Goal: Task Accomplishment & Management: Manage account settings

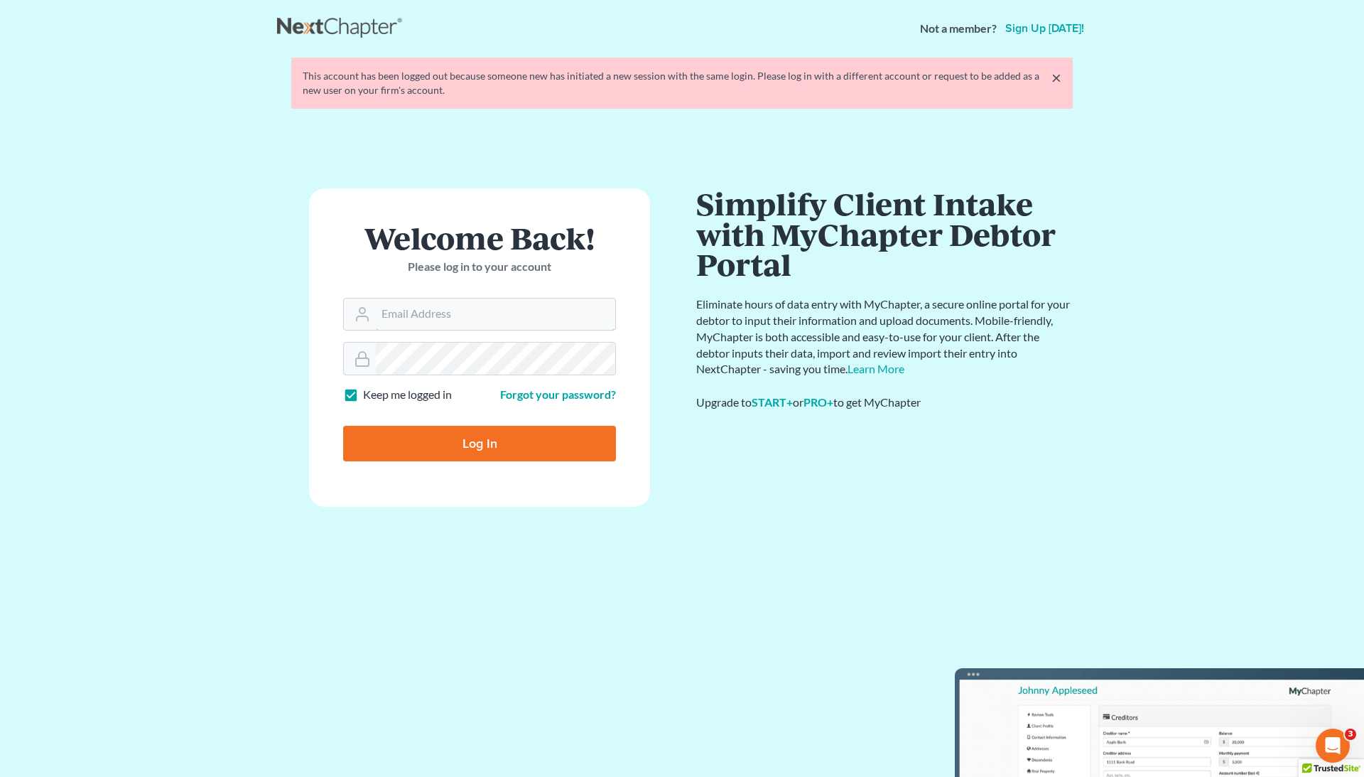
type input "[EMAIL_ADDRESS][DOMAIN_NAME]"
click at [493, 438] on input "Log In" at bounding box center [479, 444] width 273 height 36
type input "Thinking..."
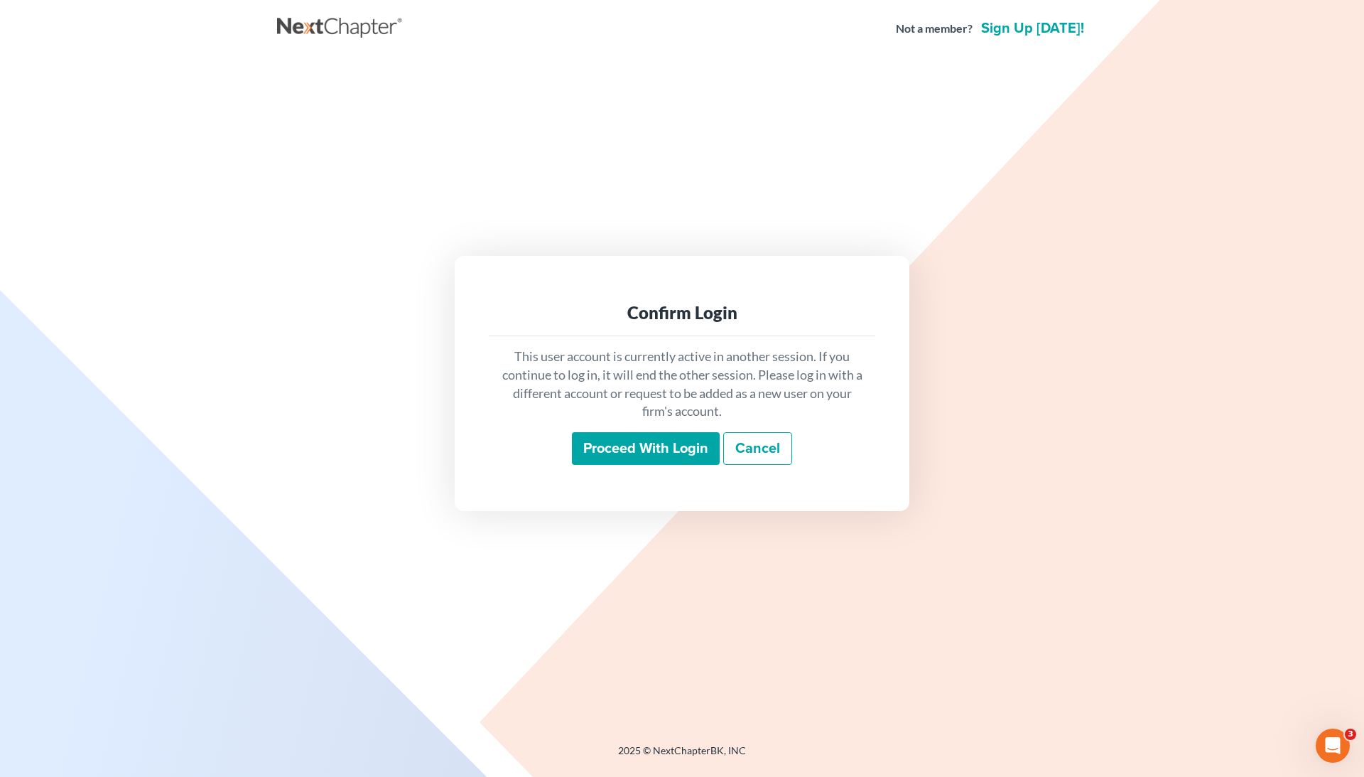
click at [603, 442] on input "Proceed with login" at bounding box center [646, 448] width 148 height 33
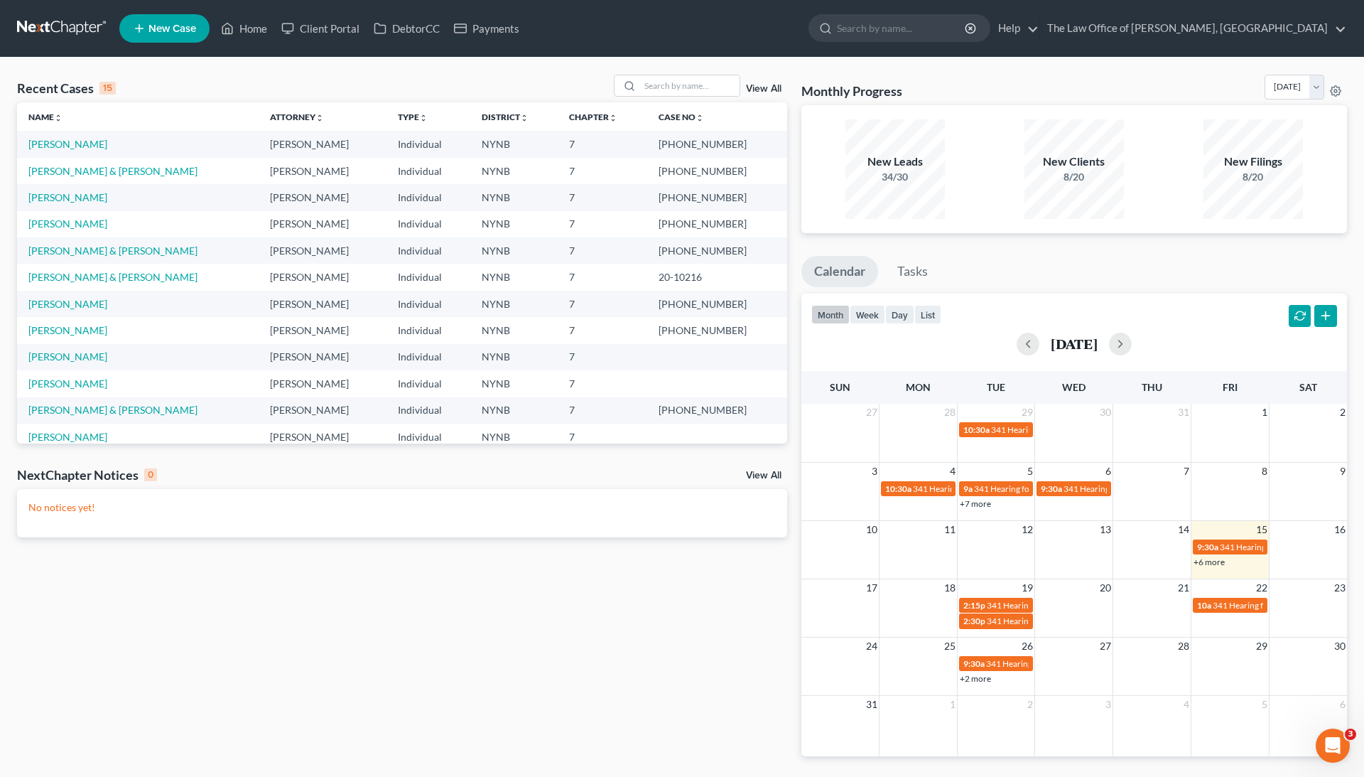
click at [686, 72] on div "Recent Cases 15 View All Name unfold_more expand_more expand_less Attorney unfo…" at bounding box center [682, 427] width 1364 height 738
click at [674, 94] on input "search" at bounding box center [689, 85] width 99 height 21
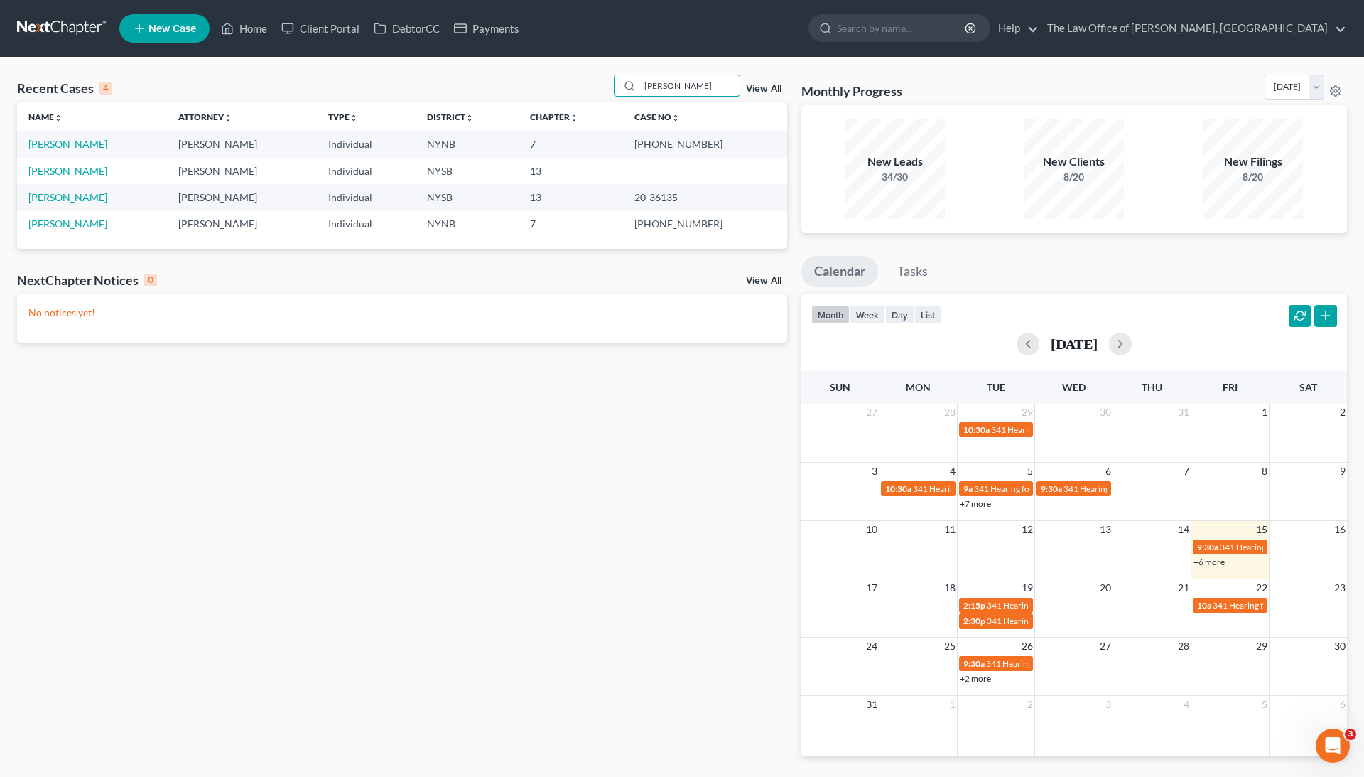
type input "[PERSON_NAME]"
click at [68, 144] on link "[PERSON_NAME]" at bounding box center [67, 144] width 79 height 12
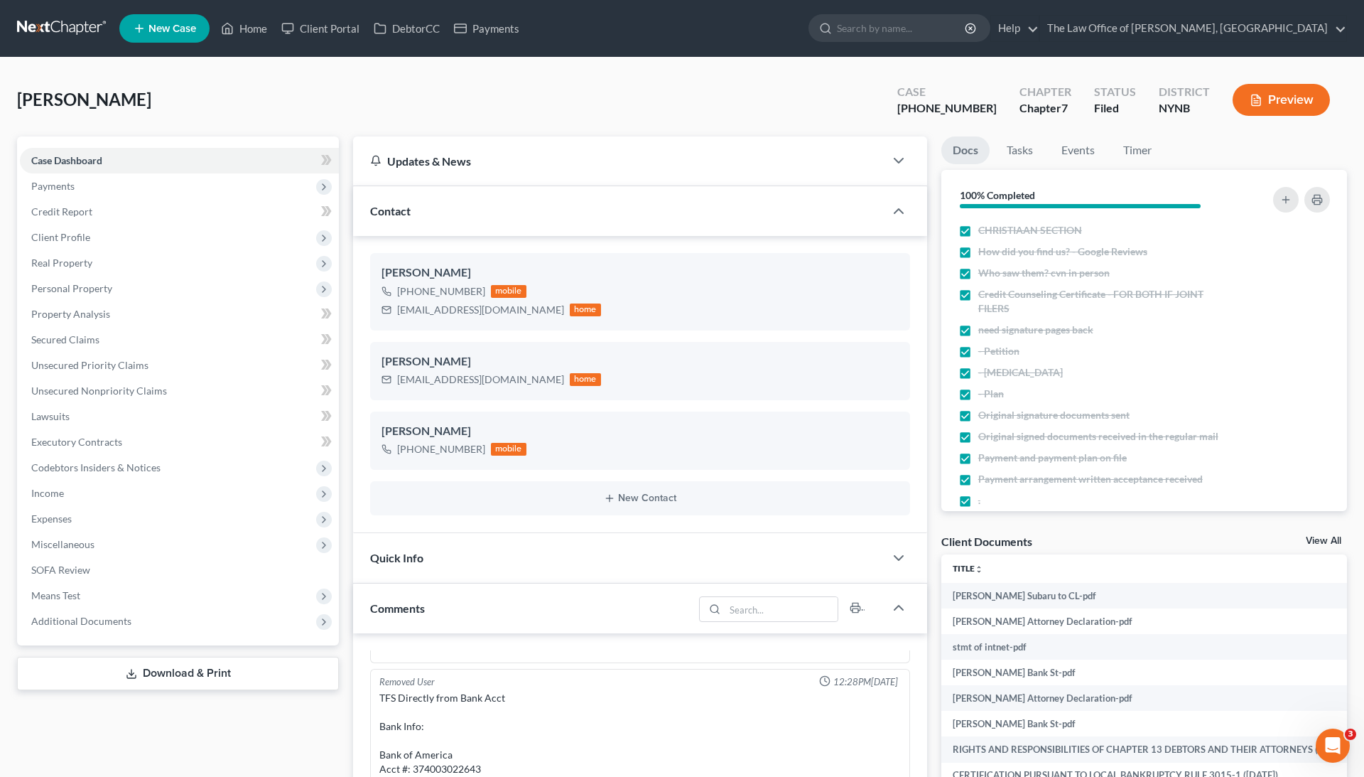
scroll to position [335, 0]
click at [1328, 538] on link "View All" at bounding box center [1324, 541] width 36 height 10
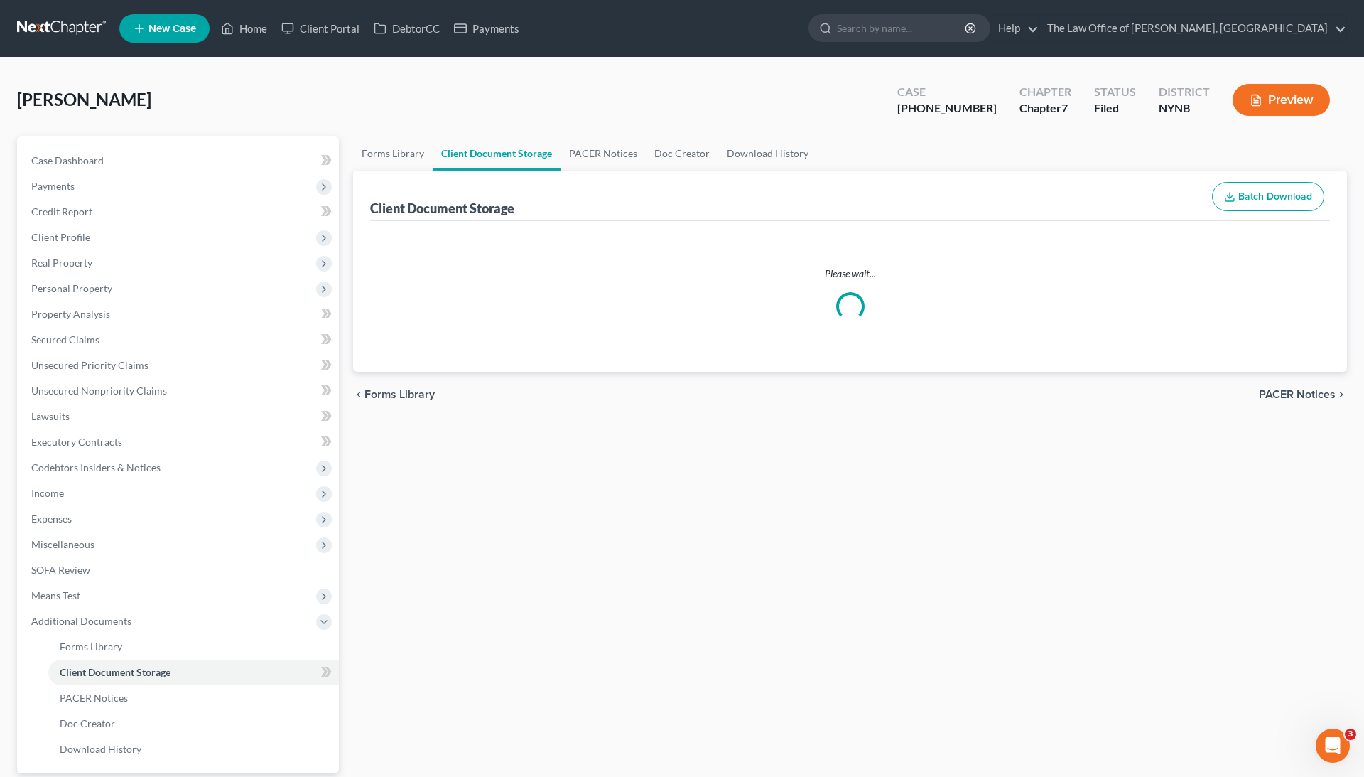
select select "5"
select select "1"
select select "2"
select select "6"
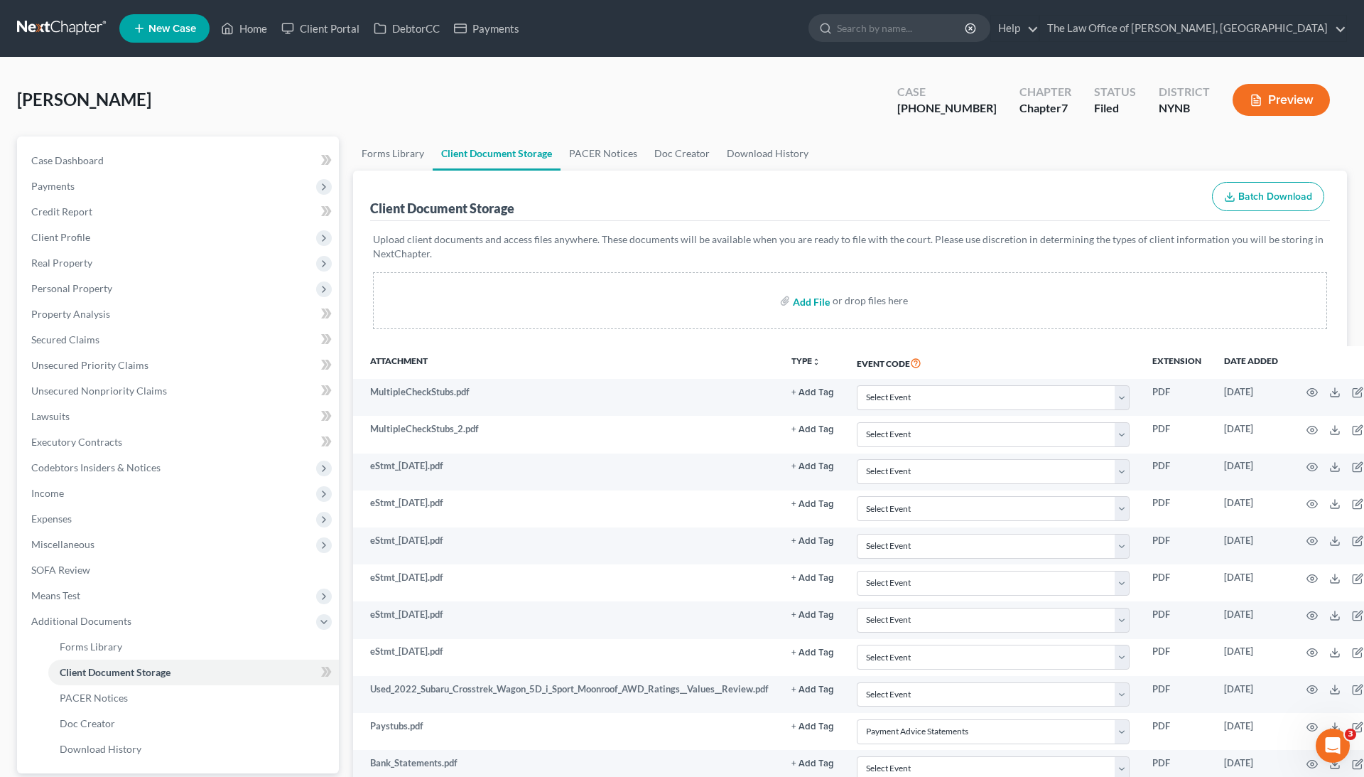
click at [814, 303] on input "file" at bounding box center [810, 301] width 34 height 26
type input "C:\fakepath\cooper conver.pdf"
select select "5"
select select "1"
select select "2"
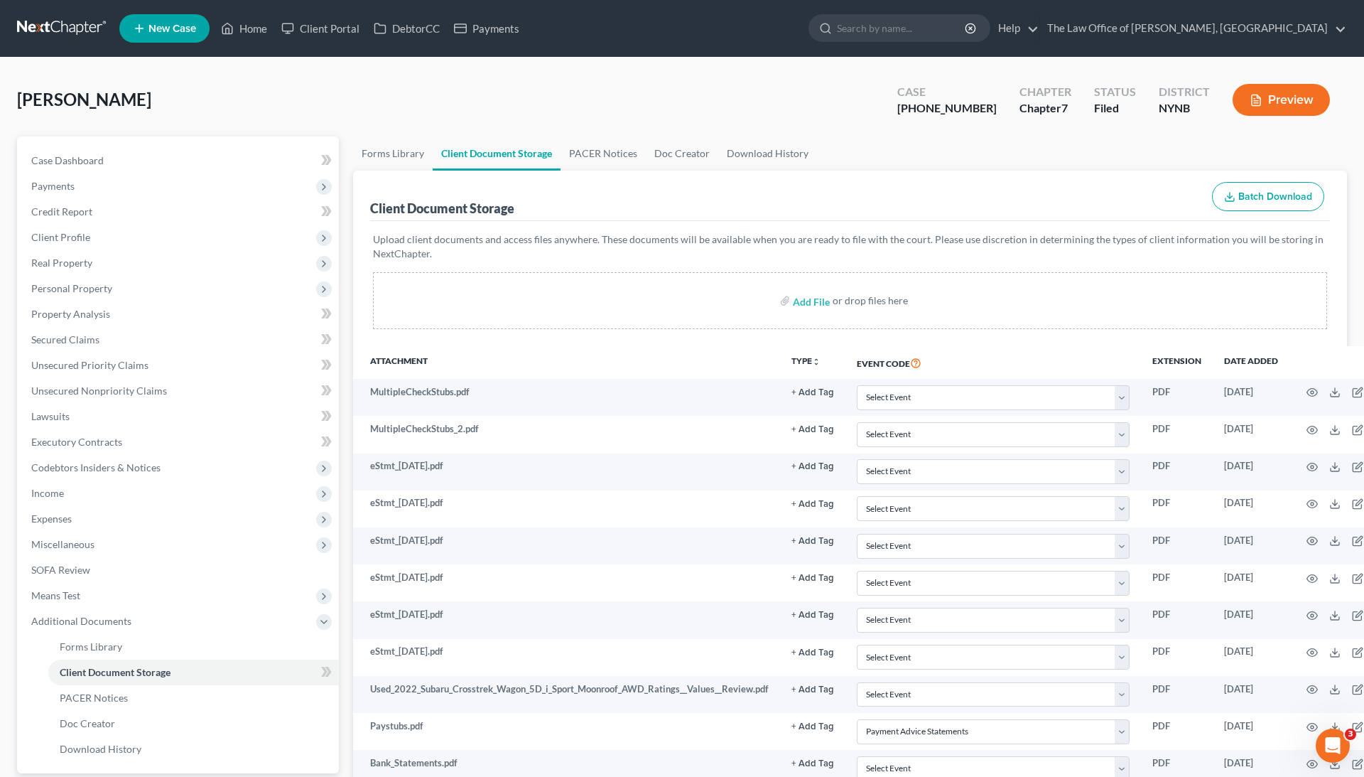
select select "6"
click at [242, 32] on link "Home" at bounding box center [244, 29] width 60 height 26
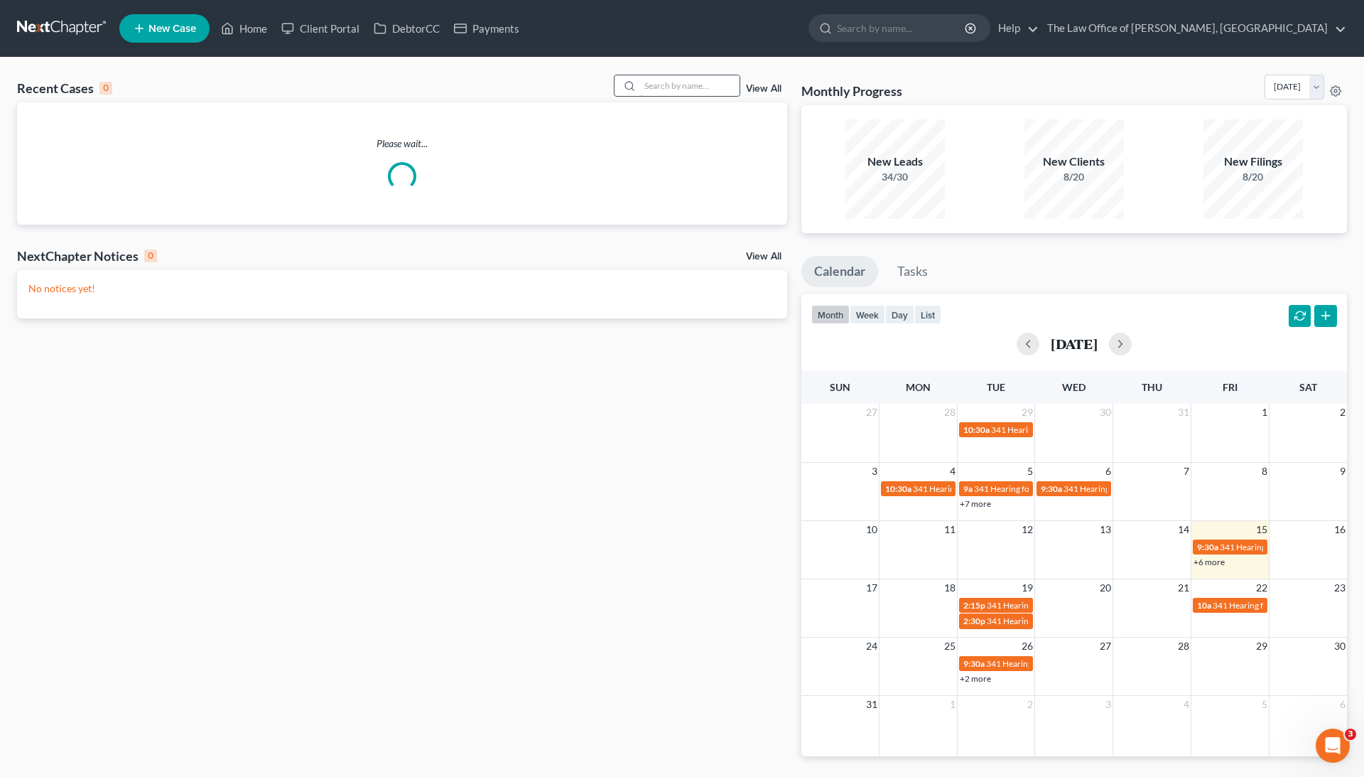
click at [640, 95] on input "search" at bounding box center [689, 85] width 99 height 21
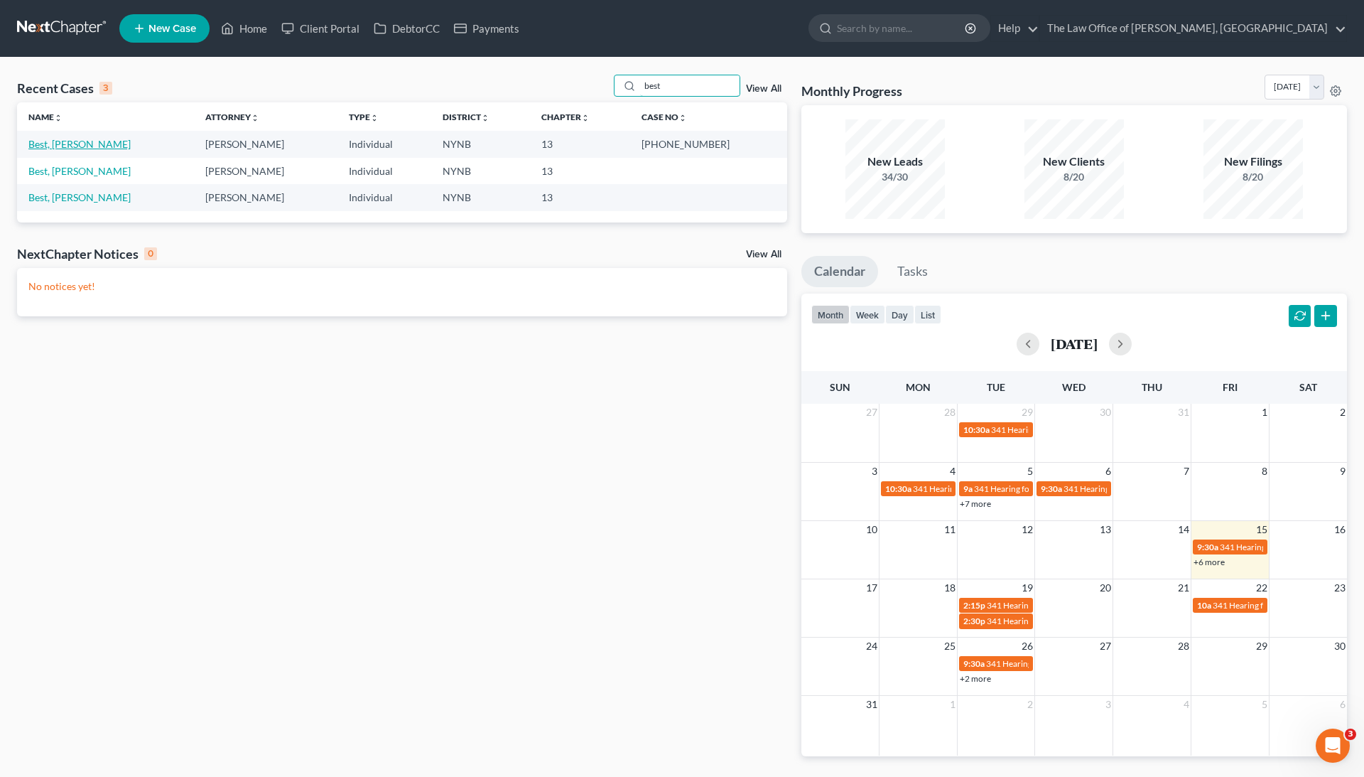
type input "best"
click at [63, 140] on link "Best, [PERSON_NAME]" at bounding box center [79, 144] width 102 height 12
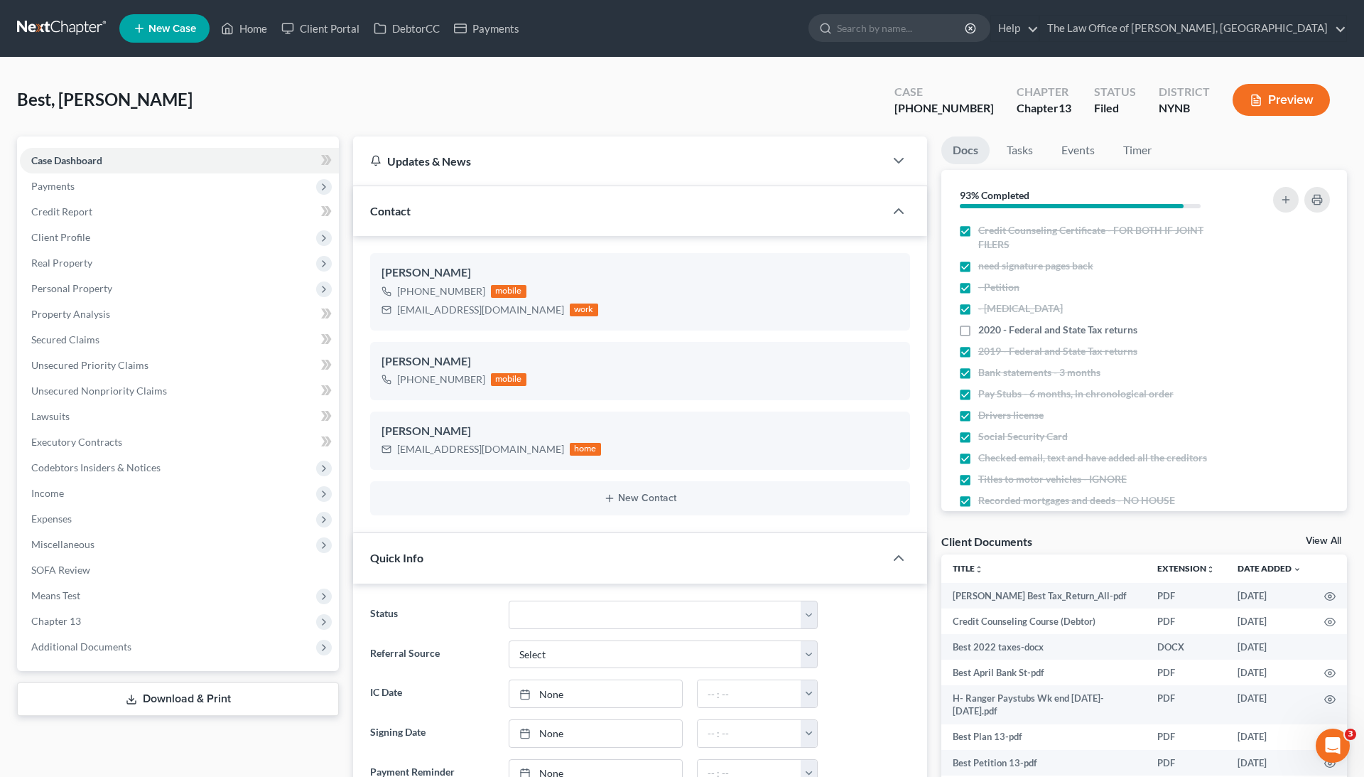
click at [1334, 537] on link "View All" at bounding box center [1324, 541] width 36 height 10
select select "1"
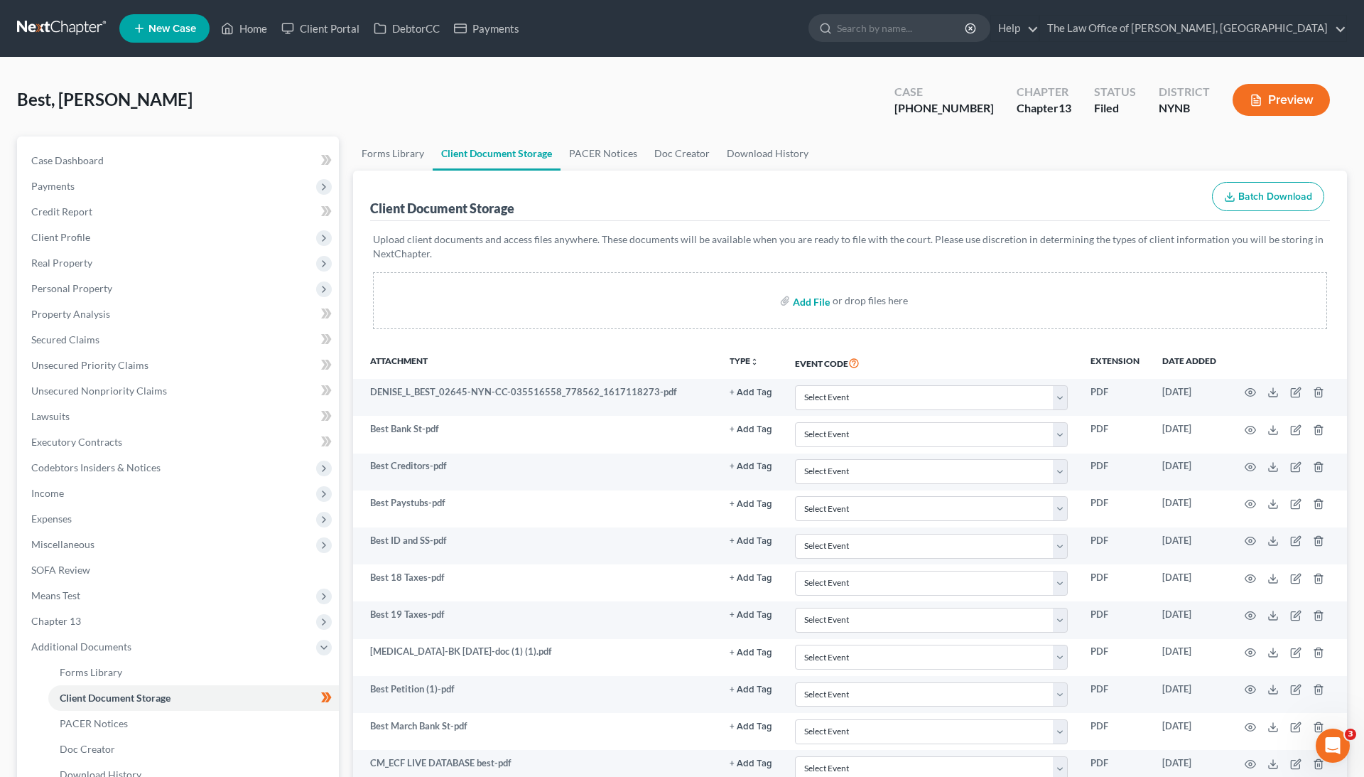
click at [819, 296] on input "file" at bounding box center [810, 301] width 34 height 26
type input "C:\fakepath\best dismiss.pdf"
select select "1"
click at [252, 27] on link "Home" at bounding box center [244, 29] width 60 height 26
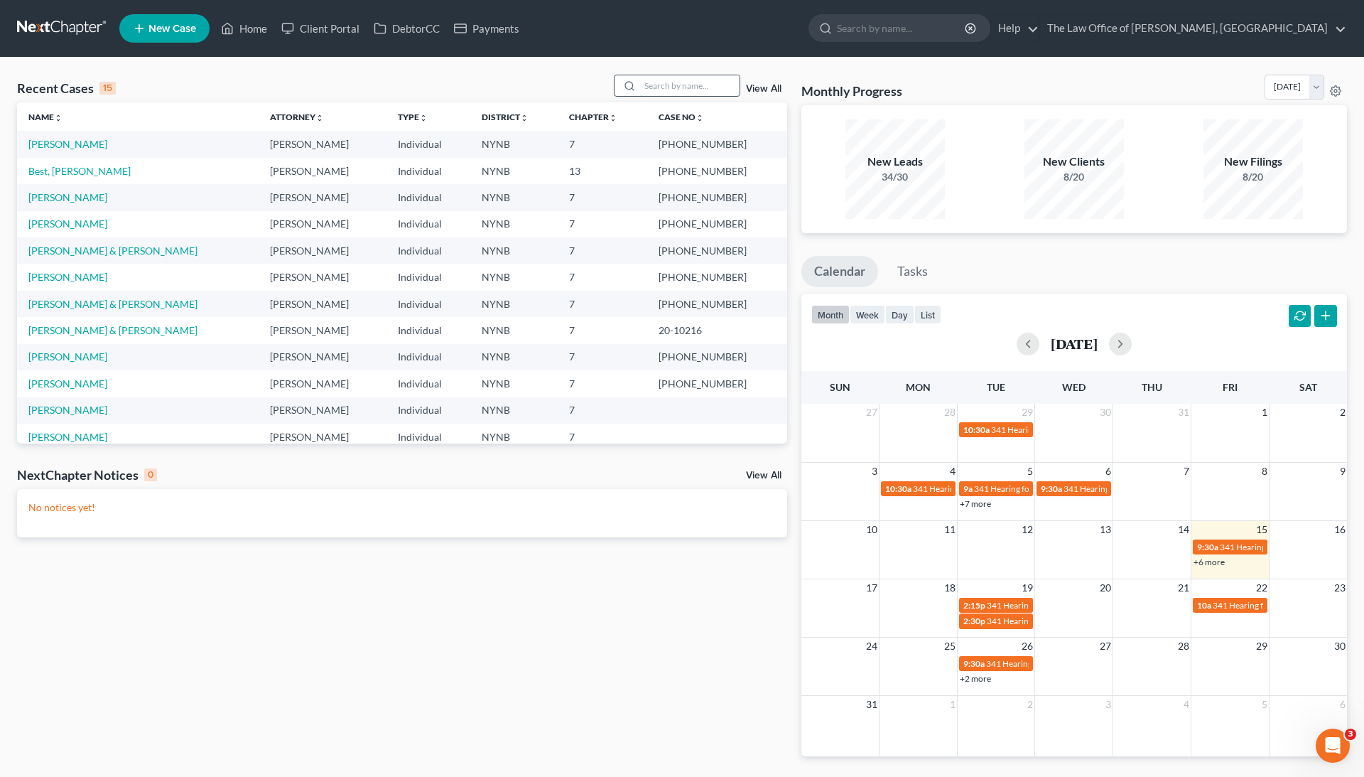
click at [675, 87] on input "search" at bounding box center [689, 85] width 99 height 21
type input "hernan"
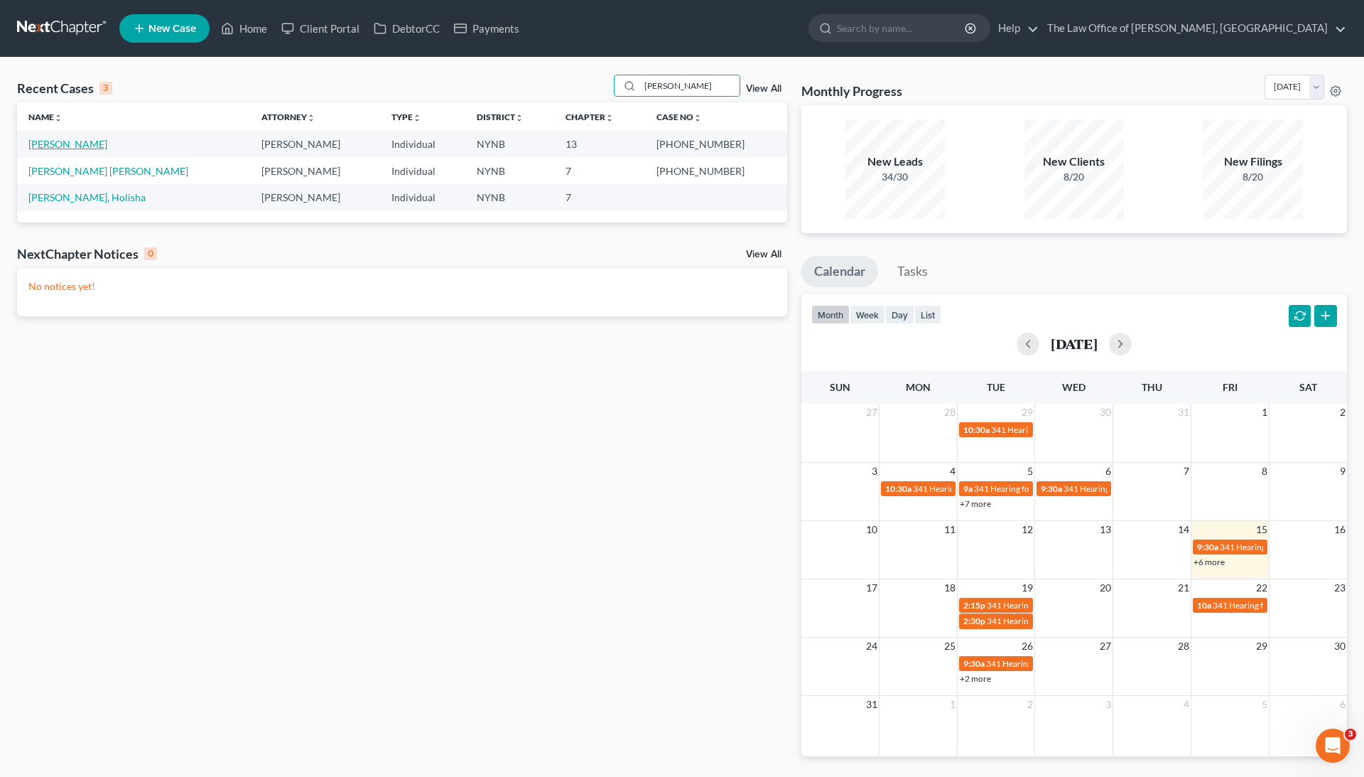
click at [95, 144] on link "[PERSON_NAME]" at bounding box center [67, 144] width 79 height 12
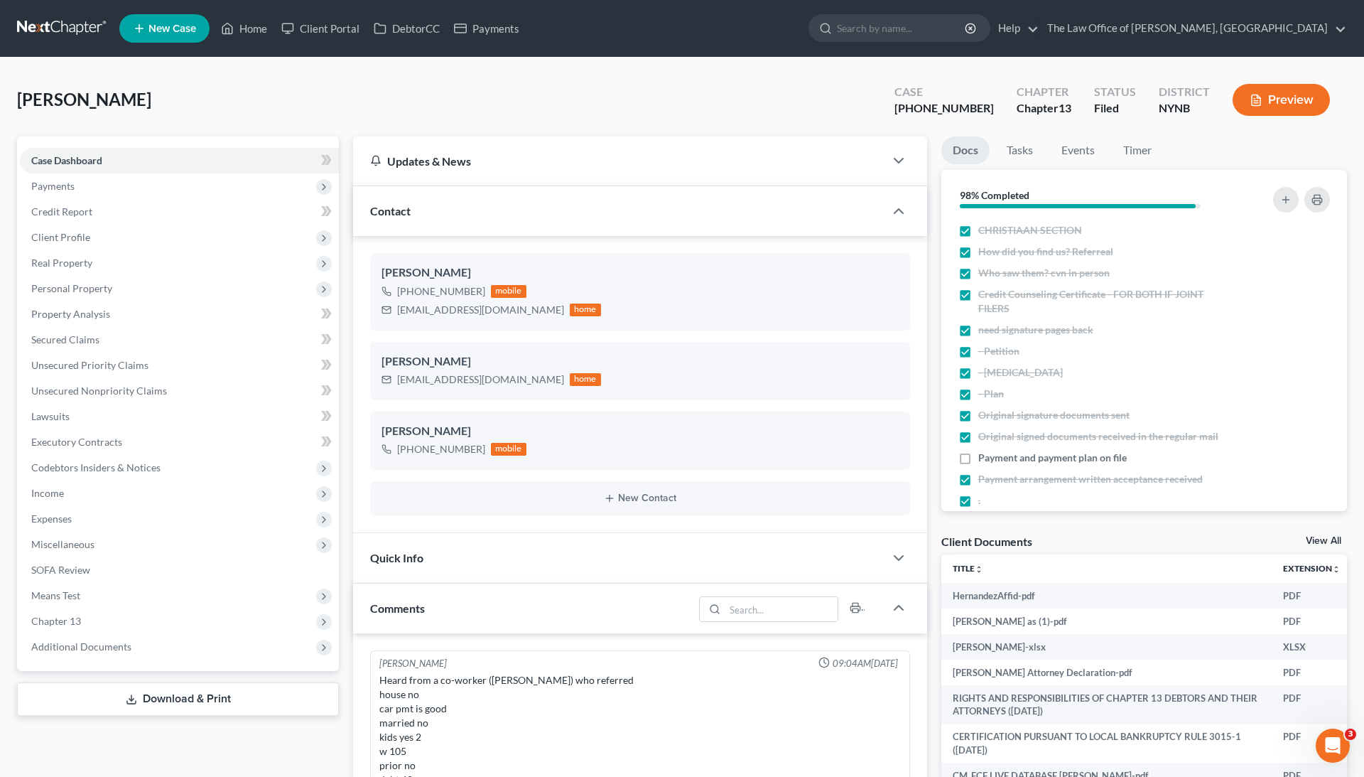
scroll to position [287, 0]
click at [1332, 539] on link "View All" at bounding box center [1324, 541] width 36 height 10
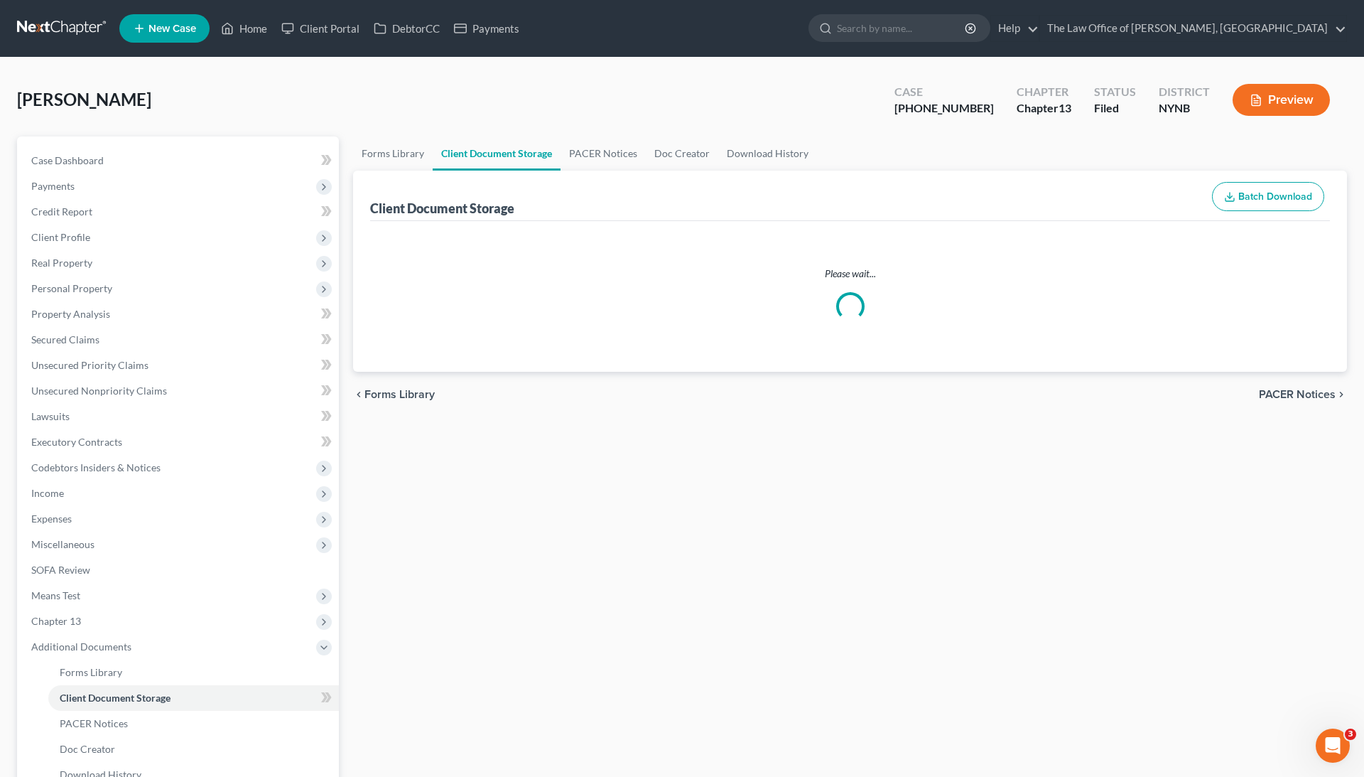
select select "1"
select select "5"
select select "2"
select select "6"
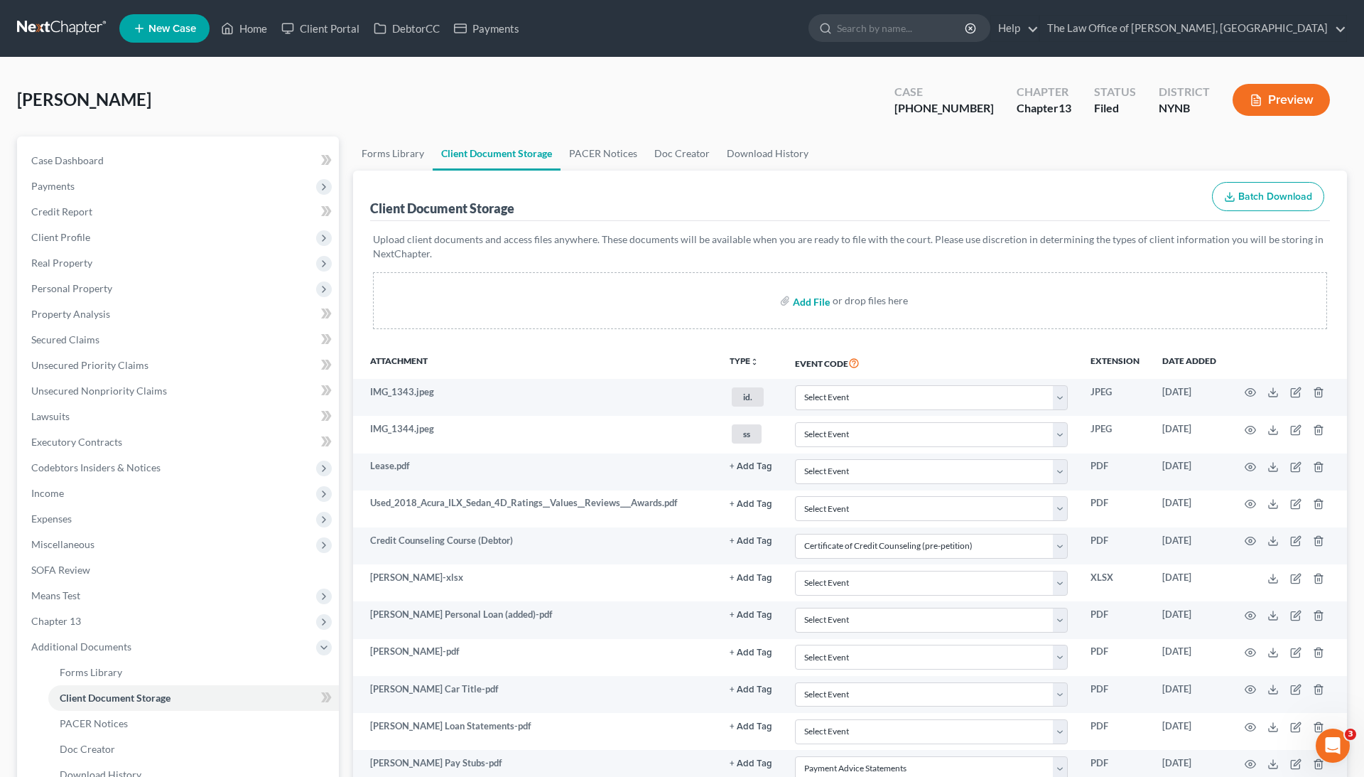
click at [816, 299] on input "file" at bounding box center [810, 301] width 34 height 26
type input "C:\fakepath\henand 2nd aff.pdf"
select select "1"
select select "5"
select select "2"
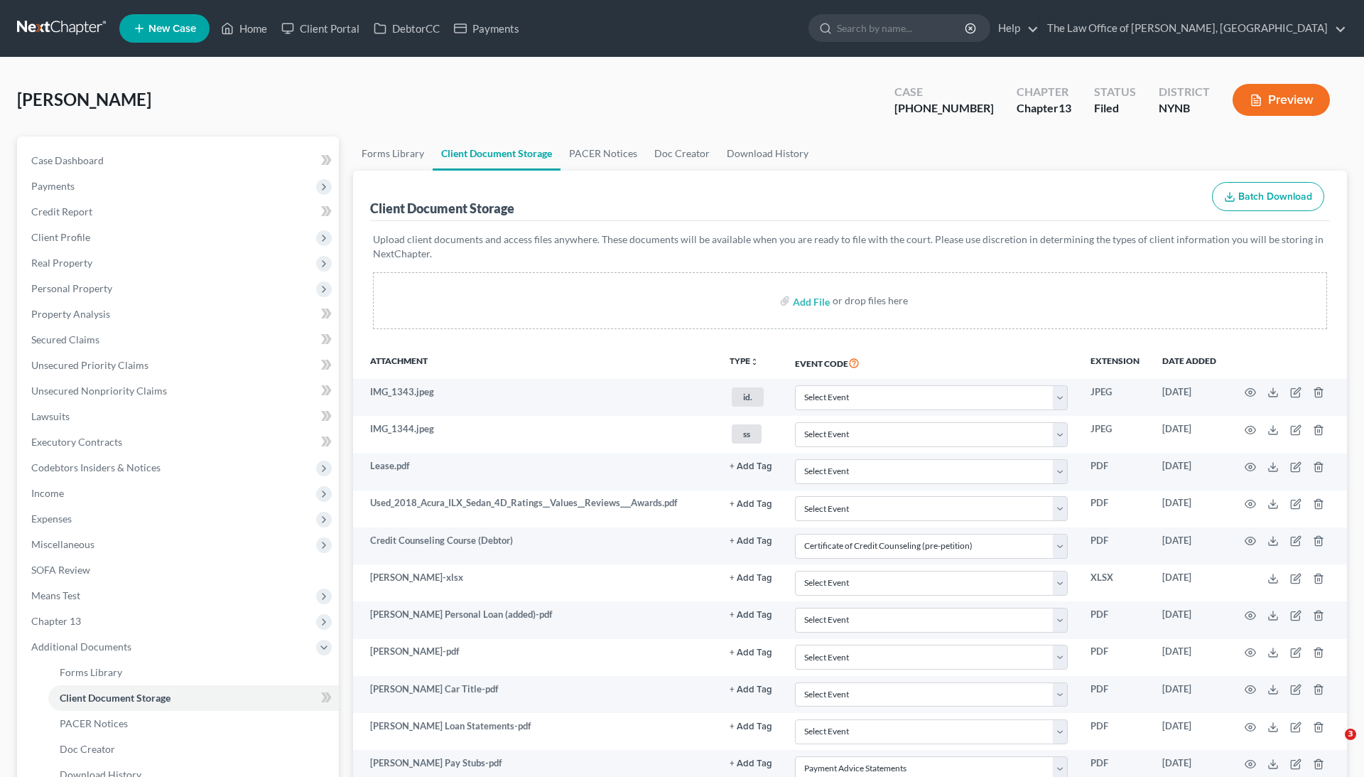
select select "6"
click at [252, 31] on link "Home" at bounding box center [244, 29] width 60 height 26
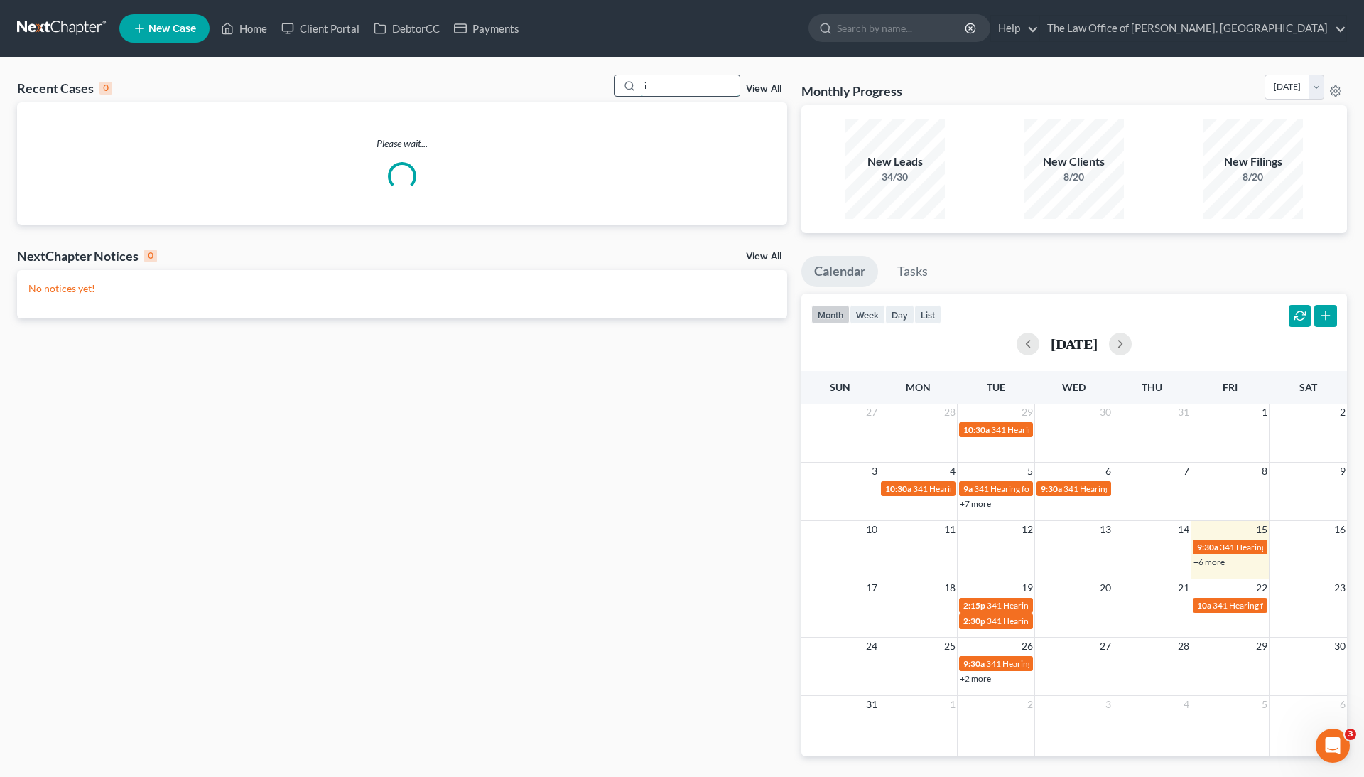
click at [668, 88] on input "i" at bounding box center [689, 85] width 99 height 21
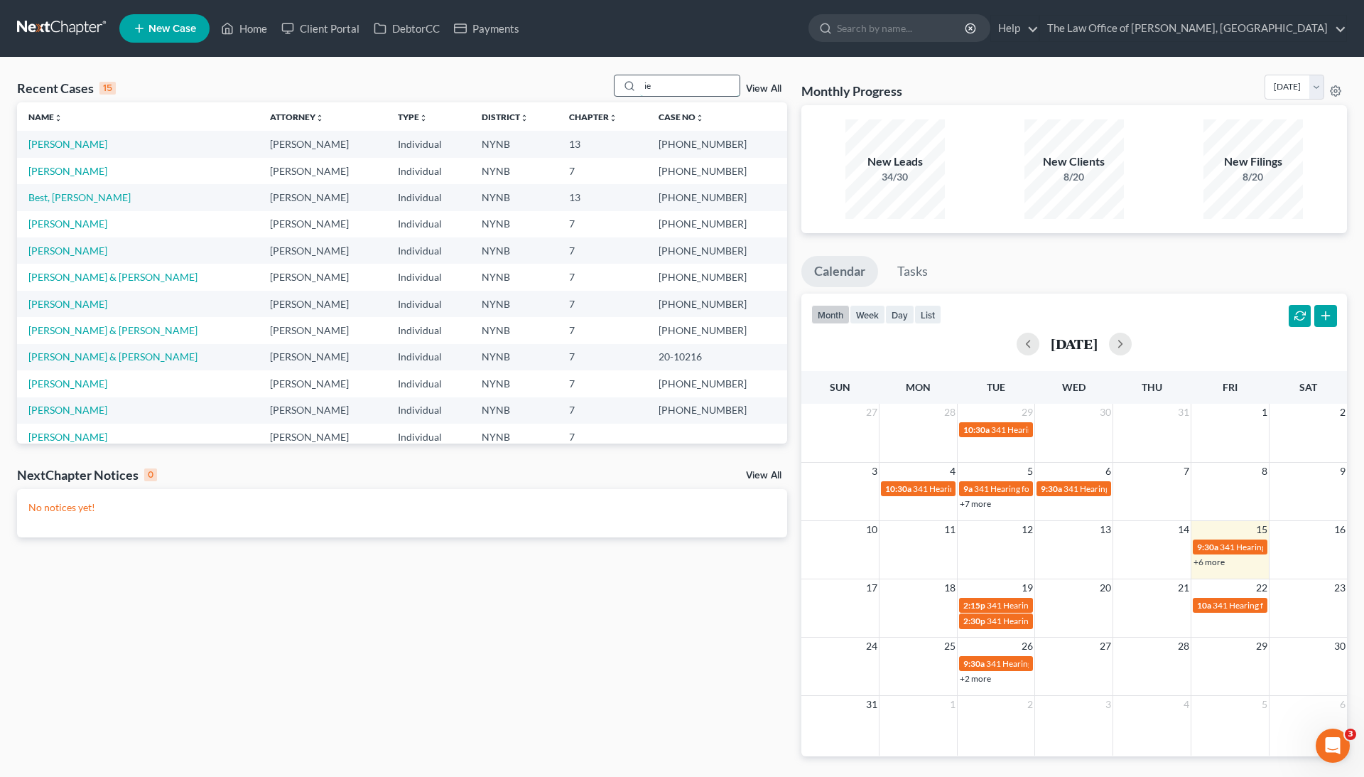
type input "i"
type input "ciera"
